Goal: Contribute content: Add original content to the website for others to see

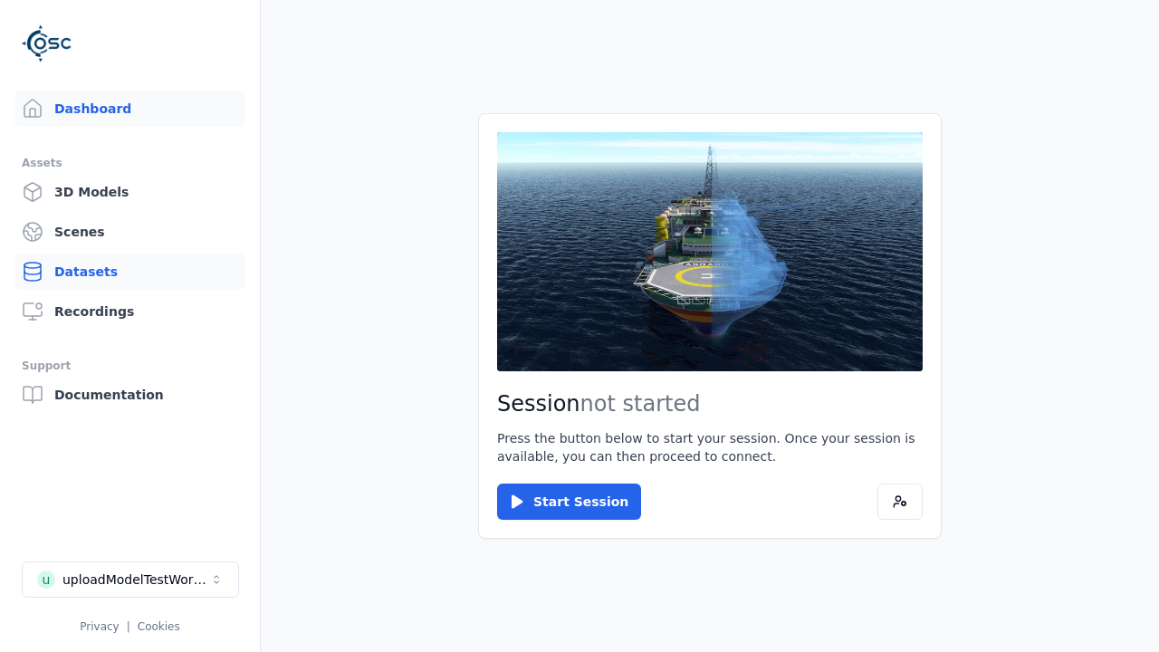
click at [129, 272] on link "Datasets" at bounding box center [129, 272] width 231 height 36
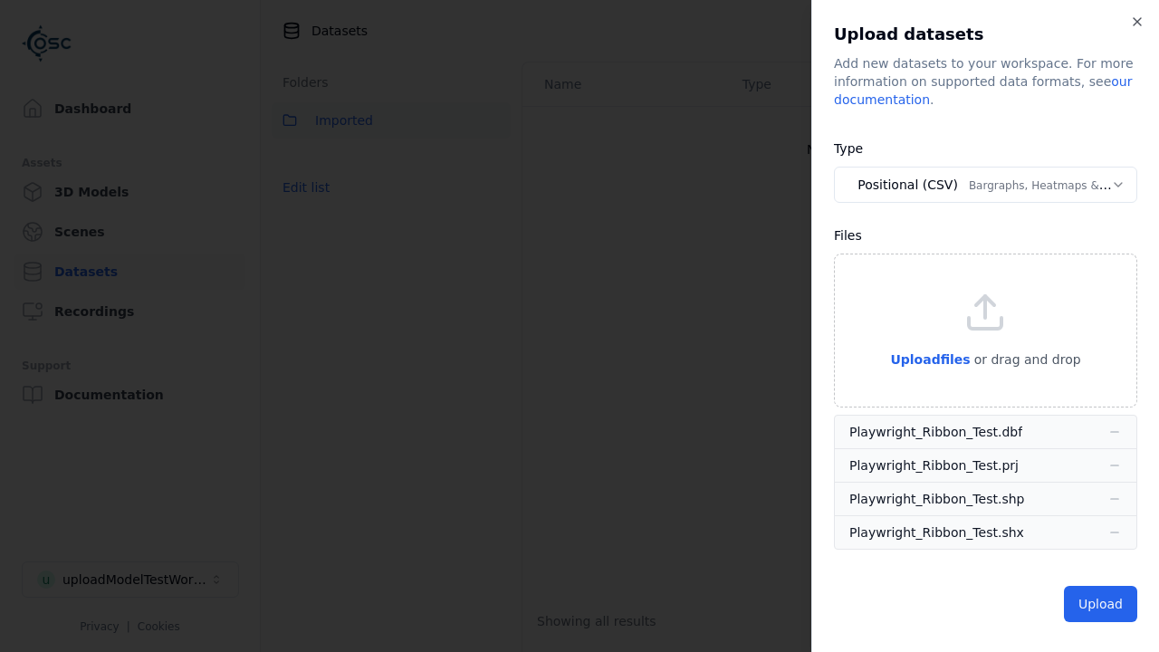
click at [985, 185] on button "Positional (CSV) Bargraphs, Heatmaps & Pins" at bounding box center [985, 185] width 303 height 36
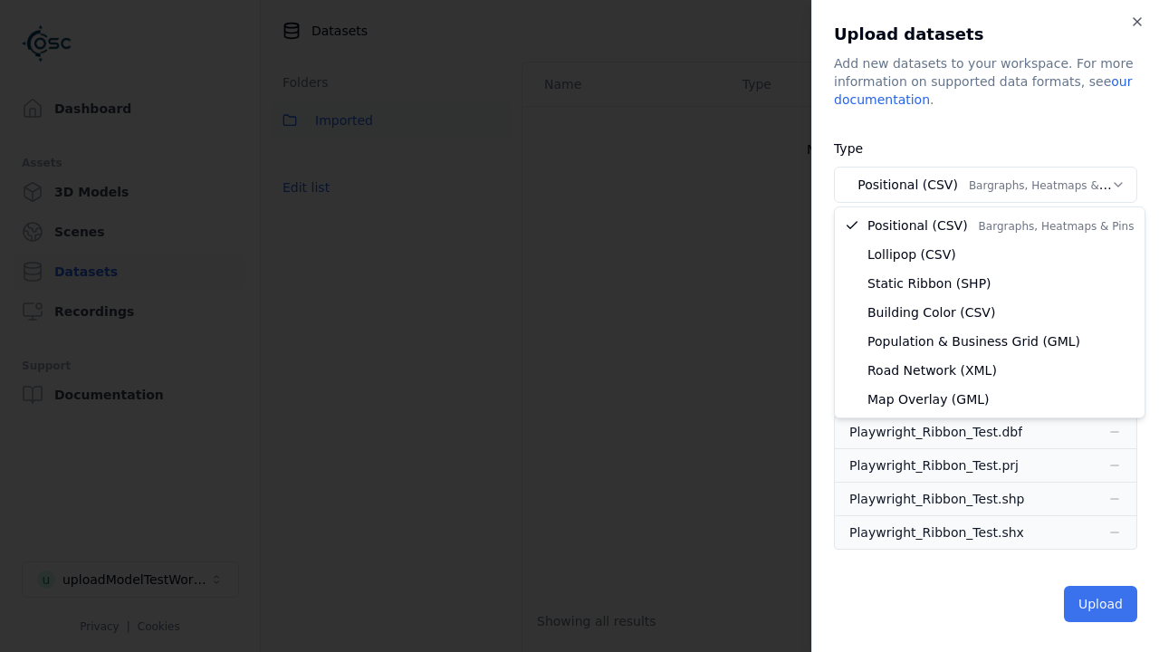
select select "*****"
click at [1102, 604] on button "Upload" at bounding box center [1100, 604] width 73 height 36
